Goal: Find specific page/section: Find specific page/section

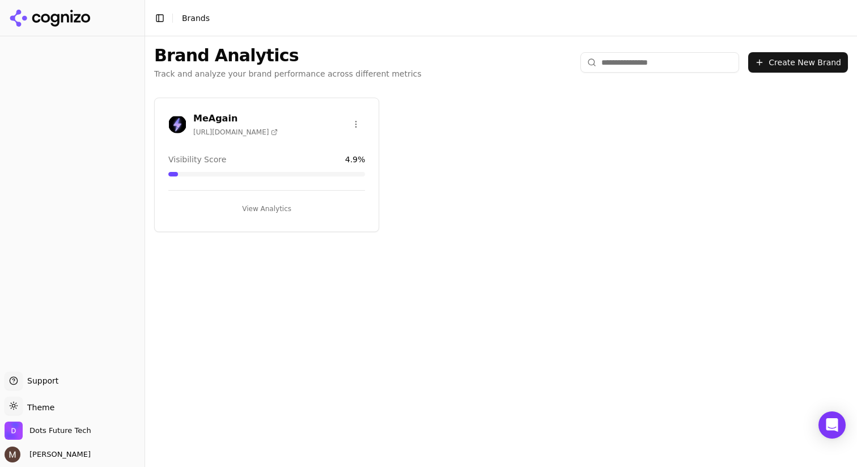
click at [219, 118] on h3 "MeAgain" at bounding box center [235, 119] width 84 height 14
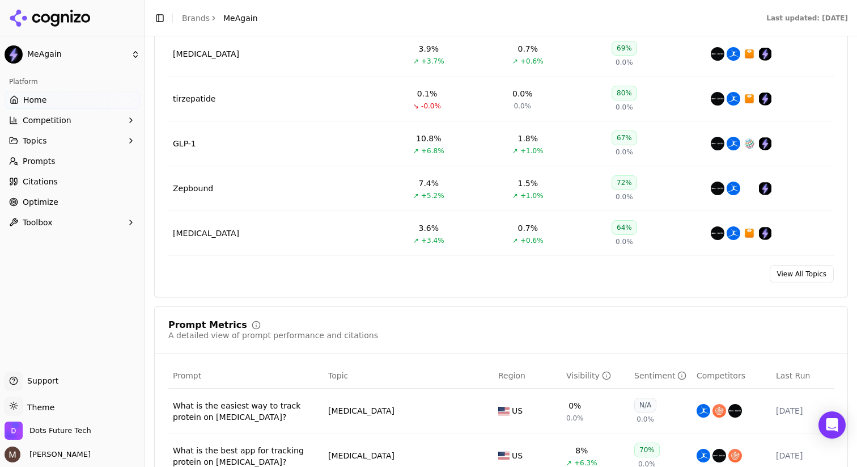
scroll to position [590, 0]
